Goal: Task Accomplishment & Management: Manage account settings

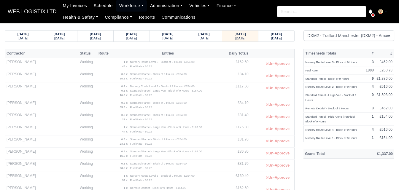
select select "1"
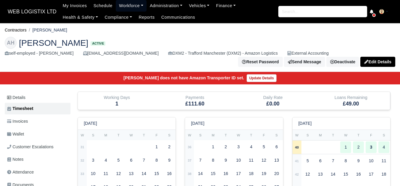
click at [128, 9] on link "Workforce" at bounding box center [131, 6] width 31 height 12
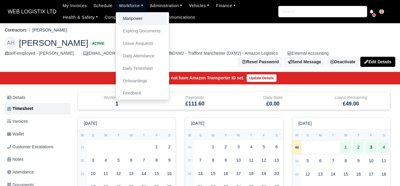
click at [131, 21] on link "Manpower" at bounding box center [143, 18] width 48 height 12
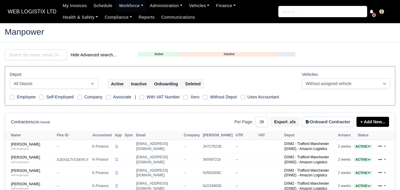
select select "25"
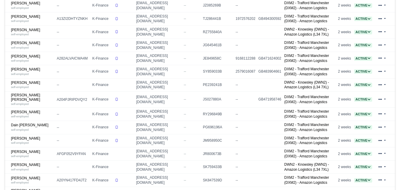
scroll to position [247, 0]
click at [33, 89] on link "Cameron Bradburn-Lewis self-employed" at bounding box center [32, 84] width 43 height 9
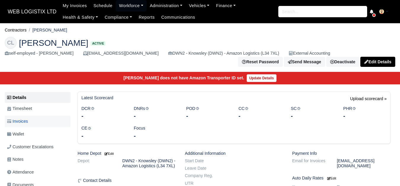
click at [24, 123] on span "Invoices" at bounding box center [17, 121] width 21 height 7
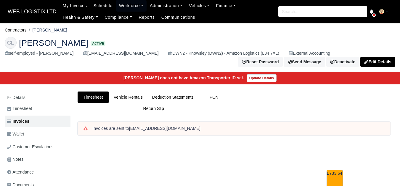
click at [39, 101] on link "Details" at bounding box center [38, 97] width 66 height 11
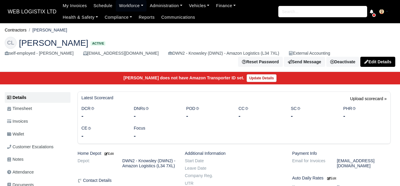
scroll to position [99, 0]
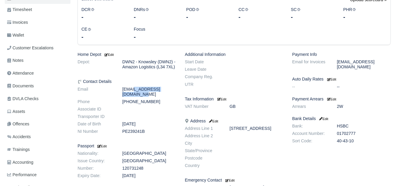
drag, startPoint x: 123, startPoint y: 96, endPoint x: 169, endPoint y: 95, distance: 45.6
click at [169, 95] on dd "[EMAIL_ADDRESS][DOMAIN_NAME]" at bounding box center [149, 92] width 63 height 10
copy dd "[EMAIL_ADDRESS][DOMAIN_NAME]"
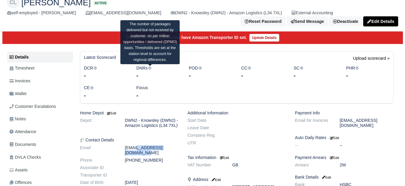
scroll to position [0, 0]
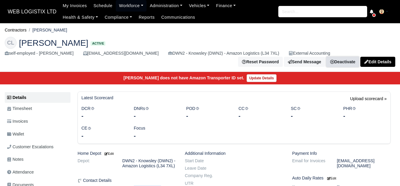
click at [344, 64] on link "Deactivate" at bounding box center [343, 62] width 33 height 10
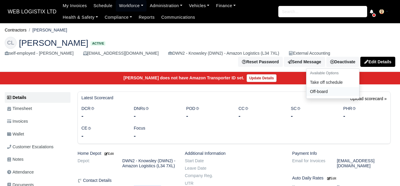
click at [326, 91] on link "Off-board" at bounding box center [333, 91] width 53 height 9
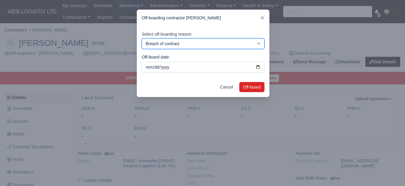
drag, startPoint x: 181, startPoint y: 40, endPoint x: 179, endPoint y: 44, distance: 4.8
click at [181, 40] on select "Breach of contract Personal decision Too many parcels Heavy routes Another comp…" at bounding box center [203, 43] width 123 height 11
select select "personal-decision"
click at [142, 38] on select "Breach of contract Personal decision Too many parcels Heavy routes Another comp…" at bounding box center [203, 43] width 123 height 11
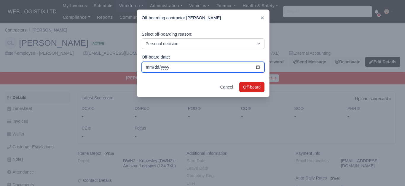
click at [260, 67] on input "2025-10-03" at bounding box center [203, 67] width 123 height 11
click at [257, 67] on input "2025-10-03" at bounding box center [203, 67] width 123 height 11
type input "2025-09-23"
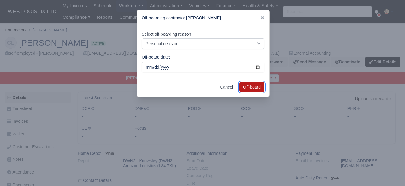
click at [248, 87] on button "Off-board" at bounding box center [251, 87] width 25 height 10
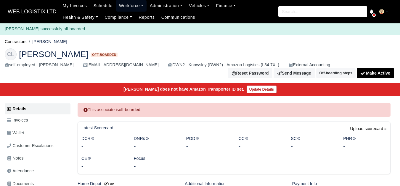
click at [136, 3] on link "Workforce" at bounding box center [131, 6] width 31 height 12
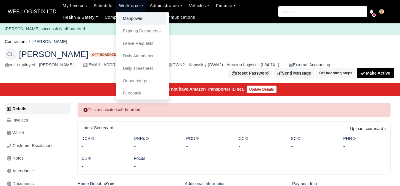
click at [132, 14] on link "Manpower" at bounding box center [143, 18] width 48 height 12
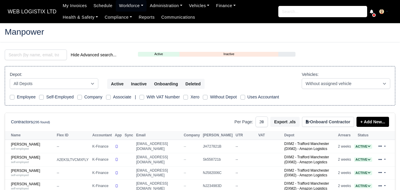
select select "25"
click at [55, 49] on div "Hide Advanced search..." at bounding box center [67, 54] width 124 height 11
click at [47, 55] on input "search" at bounding box center [36, 54] width 62 height 11
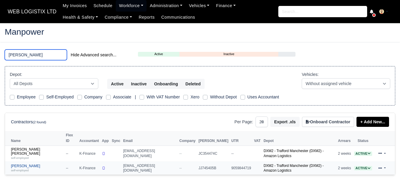
type input "SEAN"
click at [33, 164] on link "Sean Mulligan self-employed" at bounding box center [37, 168] width 52 height 9
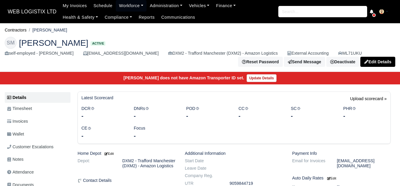
click at [18, 132] on span "Wallet" at bounding box center [15, 133] width 17 height 7
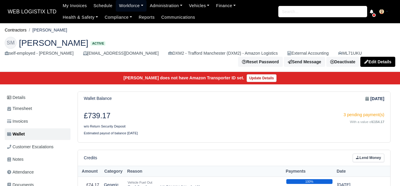
click at [116, 3] on link "Workforce" at bounding box center [131, 6] width 31 height 12
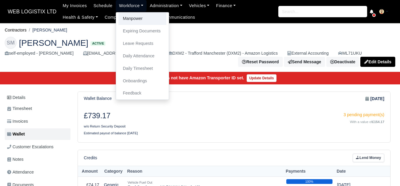
click at [124, 14] on link "Manpower" at bounding box center [143, 18] width 48 height 12
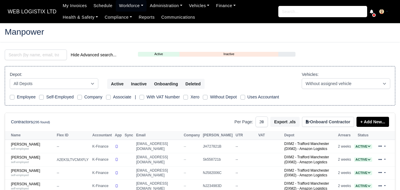
select select "25"
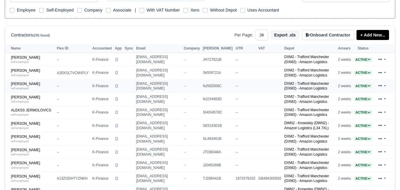
scroll to position [99, 0]
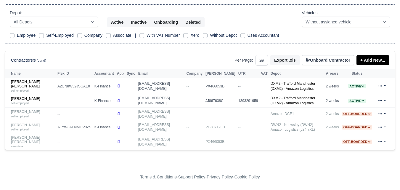
scroll to position [58, 0]
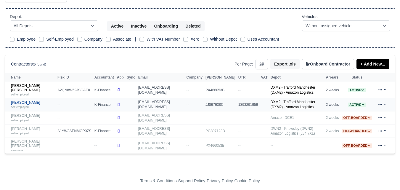
type input "RYAN"
click at [31, 101] on link "Ryan Van Hind self-employed" at bounding box center [33, 104] width 44 height 9
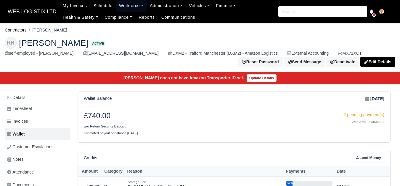
click at [126, 3] on link "Workforce" at bounding box center [131, 6] width 31 height 12
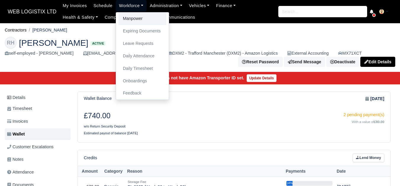
click at [131, 18] on link "Manpower" at bounding box center [143, 18] width 48 height 12
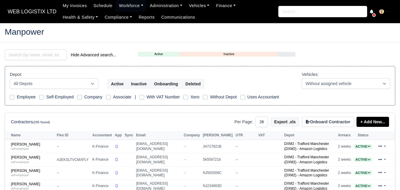
select select "25"
click at [24, 53] on input "search" at bounding box center [36, 54] width 62 height 11
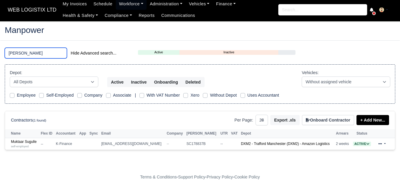
scroll to position [2, 0]
type input "MUKTA"
click at [26, 144] on div "self-employed" at bounding box center [24, 146] width 27 height 4
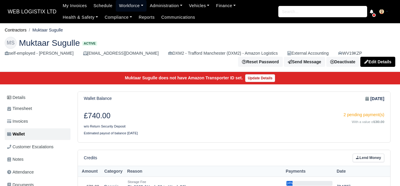
click at [121, 7] on link "Workforce" at bounding box center [131, 6] width 31 height 12
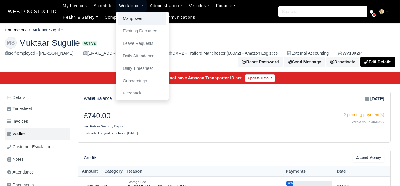
click at [121, 17] on link "Manpower" at bounding box center [143, 18] width 48 height 12
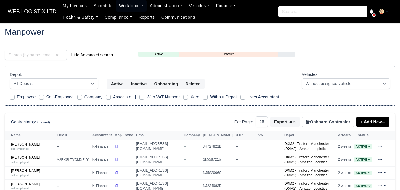
select select "25"
type input "MOUAD"
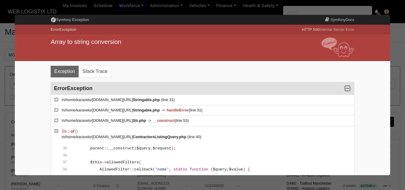
click at [190, 185] on div at bounding box center [202, 95] width 405 height 190
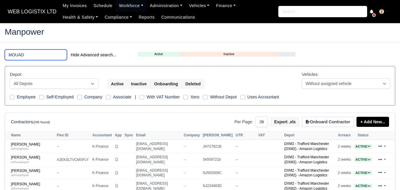
click at [43, 57] on input "MOUAD" at bounding box center [36, 54] width 62 height 11
click at [38, 57] on input "MOUAD" at bounding box center [36, 54] width 62 height 11
type input "MOUAD"
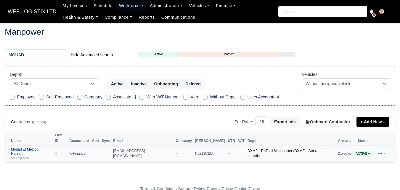
click at [32, 156] on div "self-employed" at bounding box center [31, 158] width 41 height 4
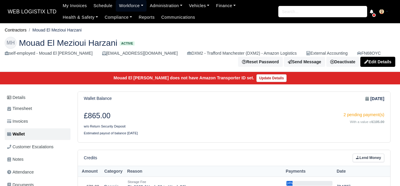
drag, startPoint x: 130, startPoint y: 8, endPoint x: 128, endPoint y: 15, distance: 7.2
click at [130, 8] on link "Workforce" at bounding box center [131, 6] width 31 height 12
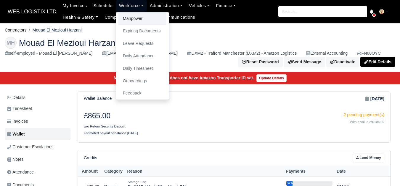
click at [128, 20] on link "Manpower" at bounding box center [143, 18] width 48 height 12
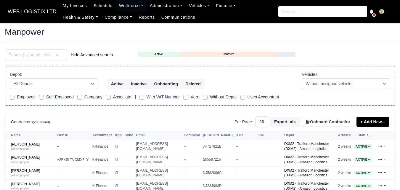
select select "25"
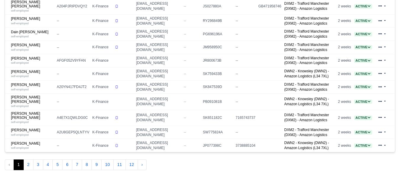
scroll to position [345, 0]
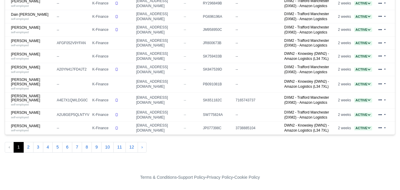
scroll to position [14, 0]
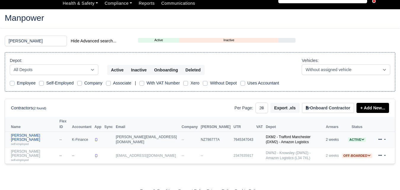
type input "MARCUS"
click at [33, 142] on div "self-employed" at bounding box center [34, 144] width 46 height 4
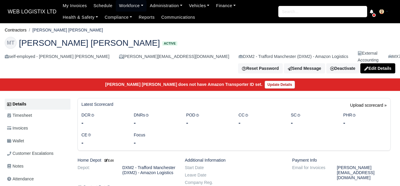
click at [33, 135] on link "Wallet" at bounding box center [38, 141] width 66 height 12
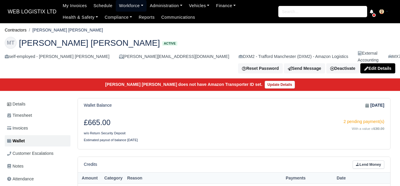
click at [126, 10] on link "Workforce" at bounding box center [131, 6] width 31 height 12
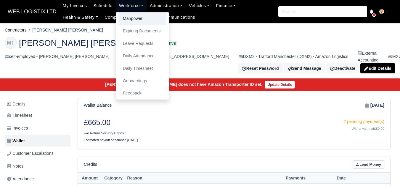
click at [127, 20] on link "Manpower" at bounding box center [143, 18] width 48 height 12
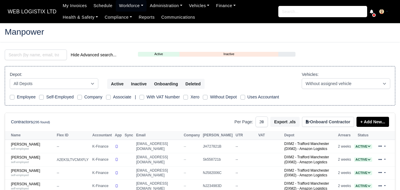
select select "25"
click at [42, 57] on input "search" at bounding box center [36, 54] width 62 height 11
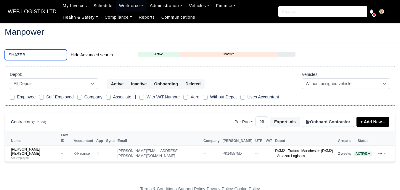
scroll to position [2, 0]
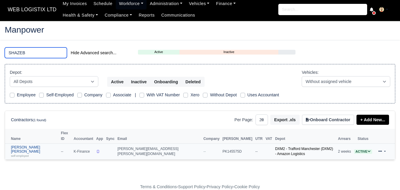
type input "SHAZEB"
click at [36, 145] on link "Shazeb Ali Khalid self-employed" at bounding box center [34, 151] width 47 height 13
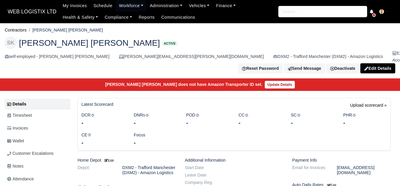
click at [32, 136] on link "Wallet" at bounding box center [38, 141] width 66 height 12
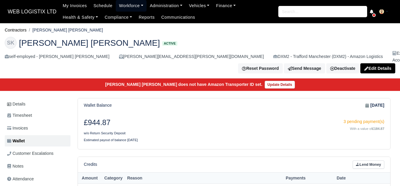
drag, startPoint x: 124, startPoint y: 5, endPoint x: 126, endPoint y: 11, distance: 5.8
click at [124, 5] on link "Workforce" at bounding box center [131, 6] width 31 height 12
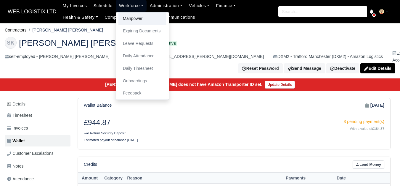
click at [127, 21] on link "Manpower" at bounding box center [143, 18] width 48 height 12
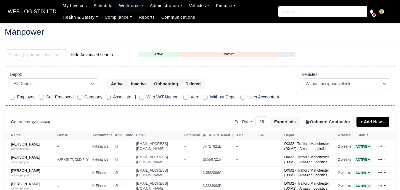
select select "25"
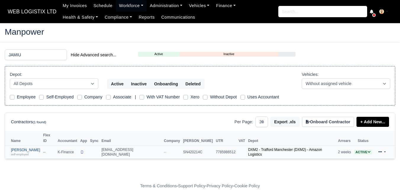
type input "JAMIU"
click at [24, 153] on small "self-employed" at bounding box center [20, 154] width 18 height 3
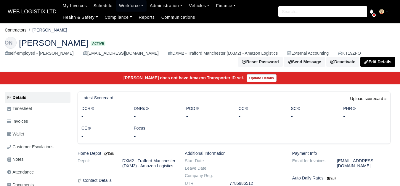
click at [21, 136] on span "Wallet" at bounding box center [15, 133] width 17 height 7
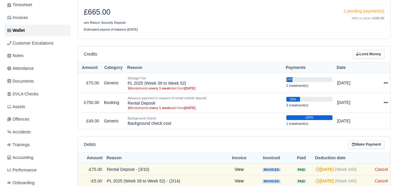
scroll to position [103, 0]
